Goal: Complete application form

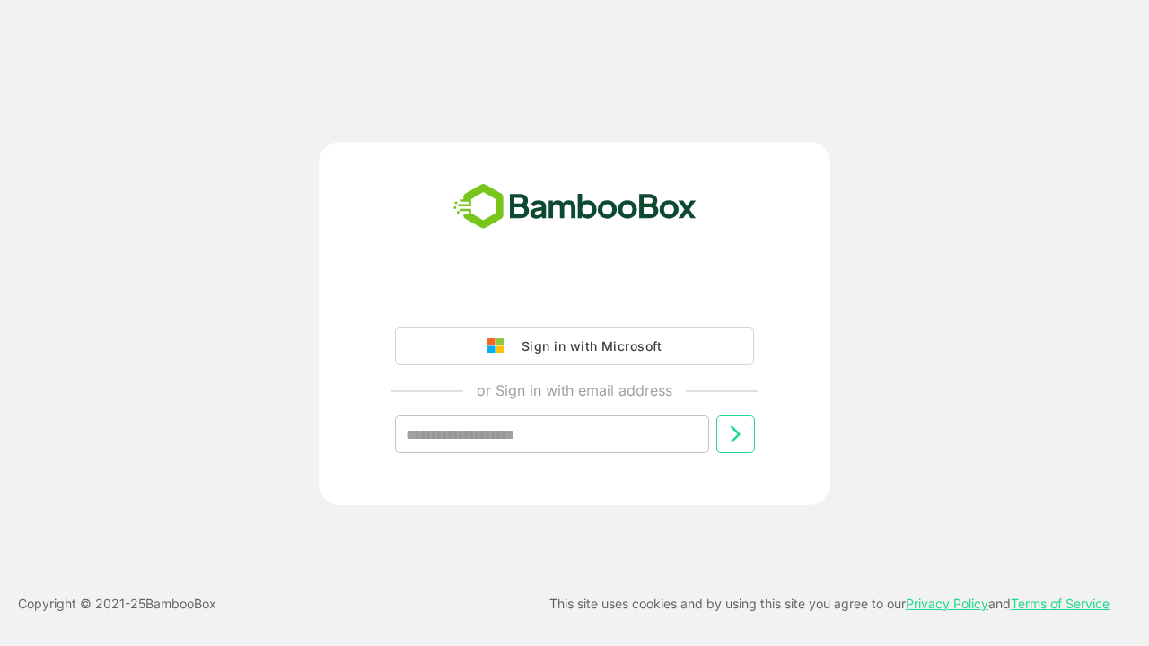
type input "**********"
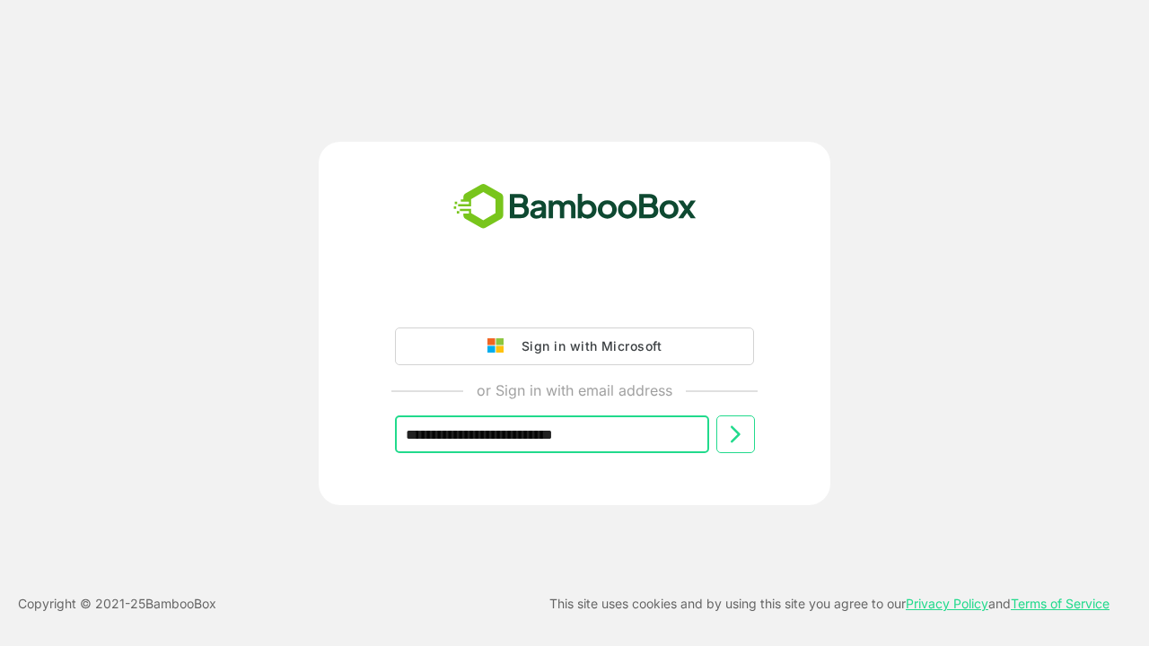
click at [735, 435] on icon at bounding box center [736, 435] width 22 height 22
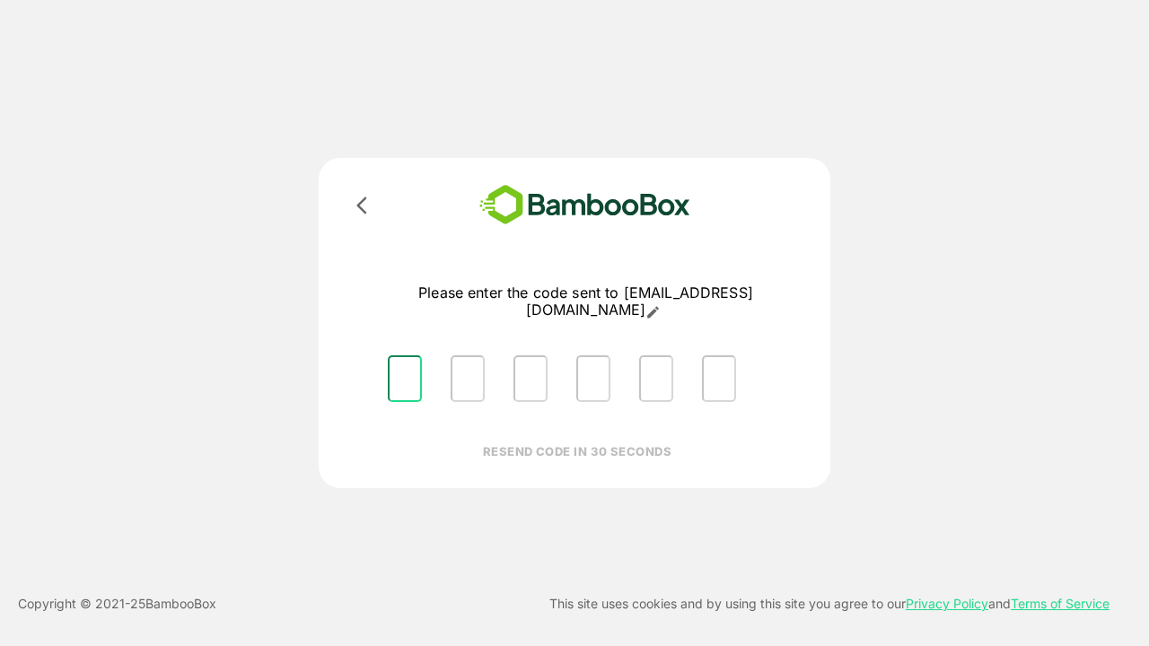
type input "*"
